Goal: Complete application form

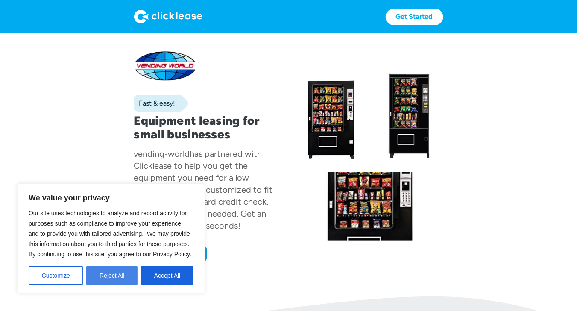
click at [110, 276] on button "Reject All" at bounding box center [111, 275] width 51 height 19
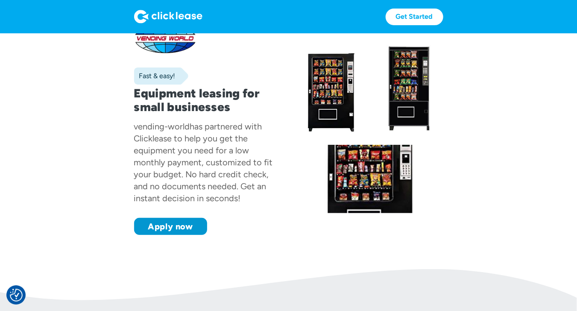
scroll to position [22, 0]
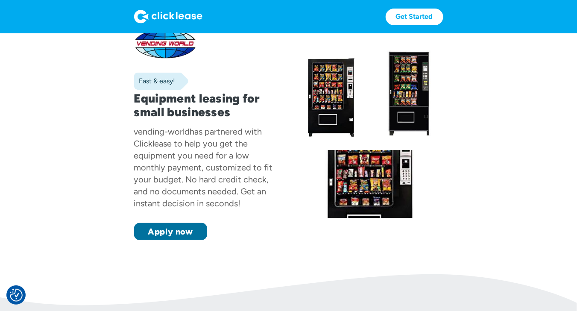
click at [177, 233] on link "Apply now" at bounding box center [170, 231] width 73 height 17
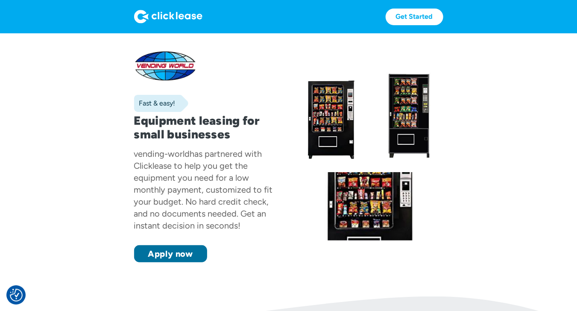
click at [168, 255] on link "Apply now" at bounding box center [170, 253] width 73 height 17
